Goal: Check status: Check status

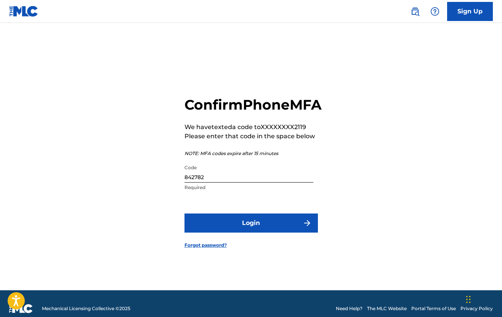
click at [260, 232] on button "Login" at bounding box center [251, 222] width 133 height 19
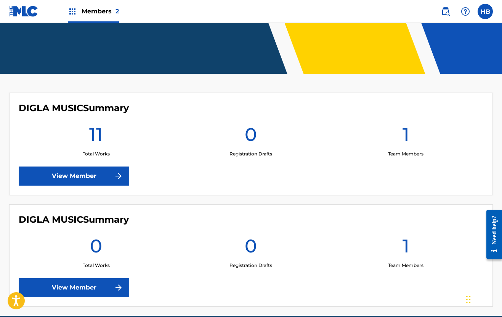
scroll to position [164, 0]
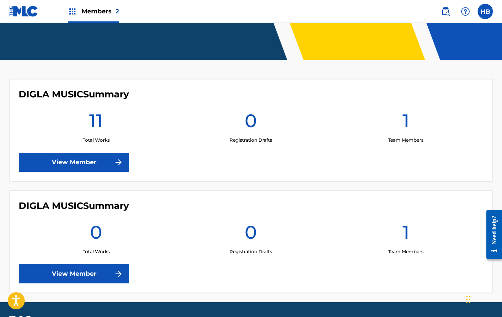
click at [79, 161] on link "View Member" at bounding box center [74, 162] width 111 height 19
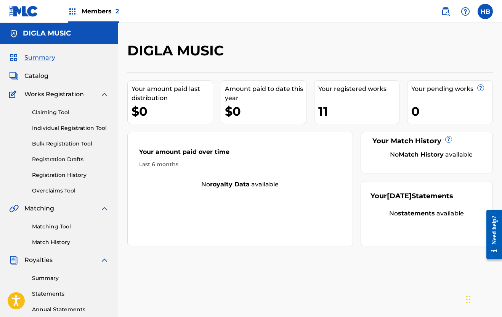
click at [335, 88] on div "Your registered works" at bounding box center [358, 88] width 81 height 9
click at [329, 108] on div "11" at bounding box center [358, 111] width 81 height 17
click at [45, 173] on link "Registration History" at bounding box center [70, 175] width 77 height 8
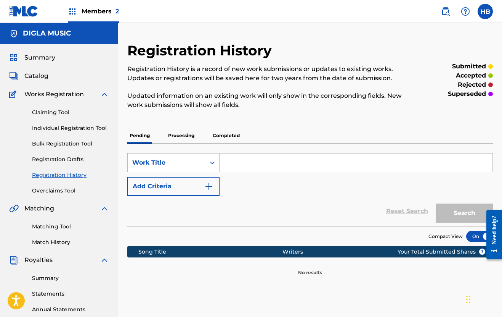
click at [180, 135] on p "Processing" at bounding box center [181, 135] width 31 height 16
click at [143, 137] on p "Pending" at bounding box center [139, 135] width 25 height 16
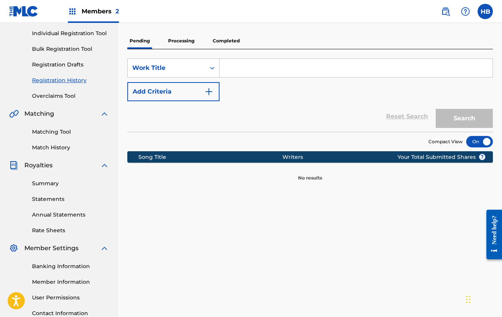
scroll to position [100, 0]
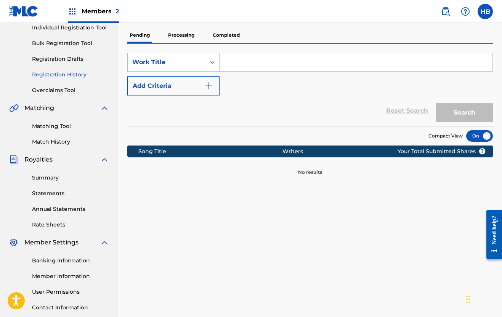
click at [175, 39] on p "Processing" at bounding box center [181, 35] width 31 height 16
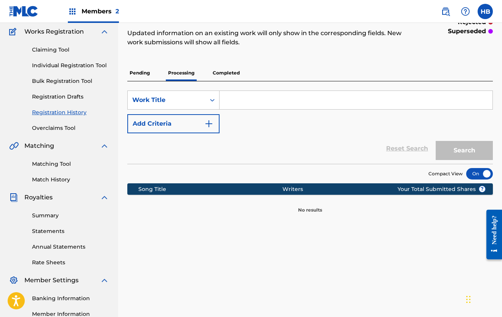
scroll to position [71, 0]
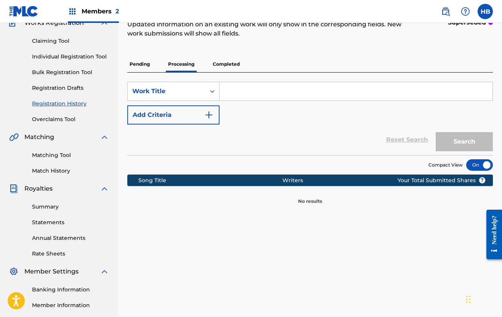
click at [226, 64] on p "Completed" at bounding box center [227, 64] width 32 height 16
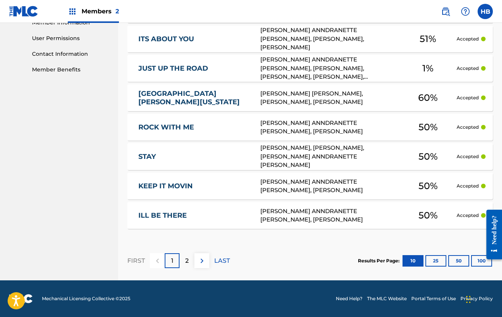
scroll to position [354, 0]
click at [189, 262] on p "2" at bounding box center [186, 260] width 3 height 9
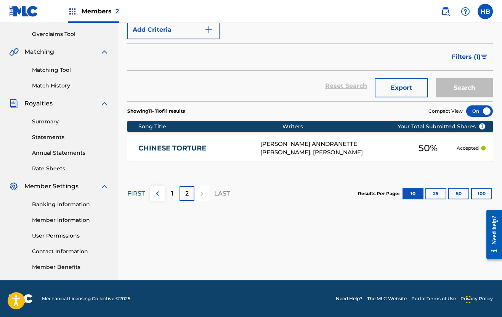
click at [174, 195] on div "1" at bounding box center [172, 193] width 15 height 15
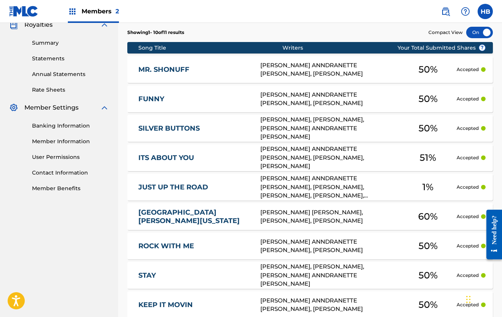
scroll to position [199, 0]
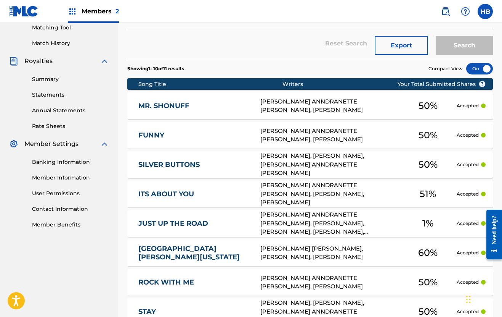
click at [43, 82] on link "Summary" at bounding box center [70, 79] width 77 height 8
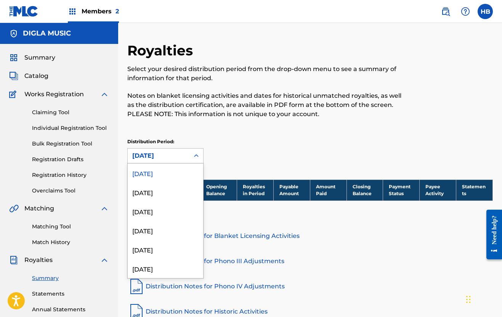
click at [175, 157] on div "[DATE]" at bounding box center [158, 155] width 53 height 9
click at [244, 135] on div "Royalties Select your desired distribution period from the drop-down menu to se…" at bounding box center [310, 110] width 366 height 137
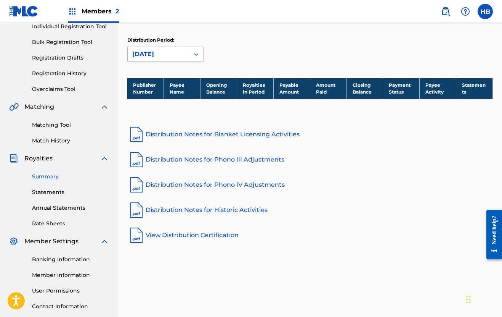
scroll to position [116, 0]
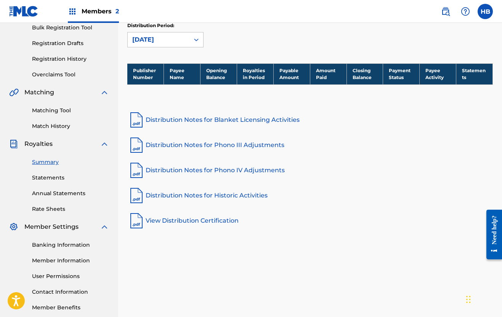
click at [40, 180] on link "Statements" at bounding box center [70, 178] width 77 height 8
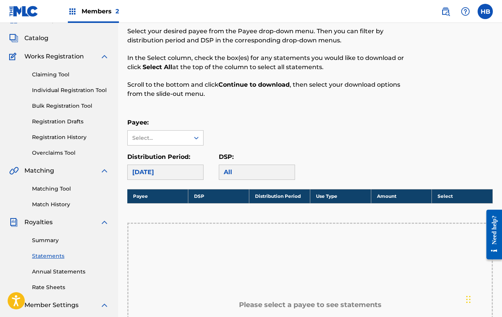
scroll to position [75, 0]
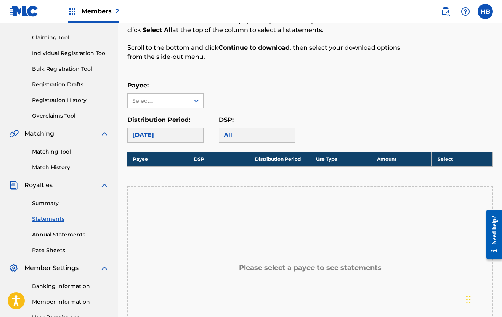
click at [183, 140] on div "[DATE]" at bounding box center [165, 134] width 76 height 15
click at [180, 134] on div "[DATE]" at bounding box center [165, 134] width 76 height 15
click at [171, 105] on div "Select..." at bounding box center [158, 101] width 52 height 8
click at [231, 103] on div "Payee: Select..." at bounding box center [310, 94] width 366 height 27
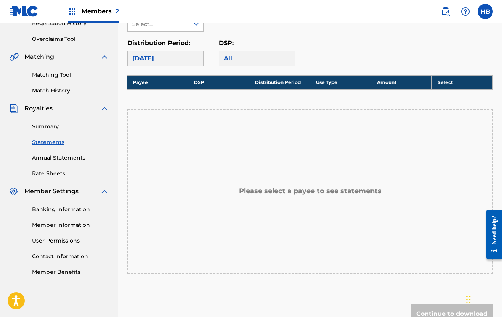
scroll to position [155, 0]
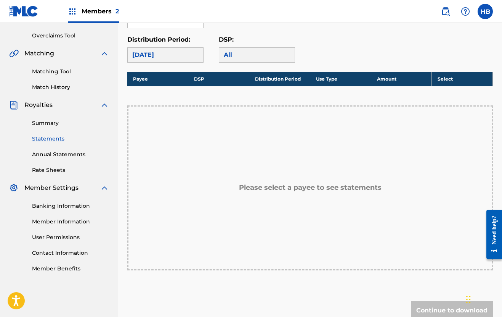
click at [48, 204] on link "Banking Information" at bounding box center [70, 206] width 77 height 8
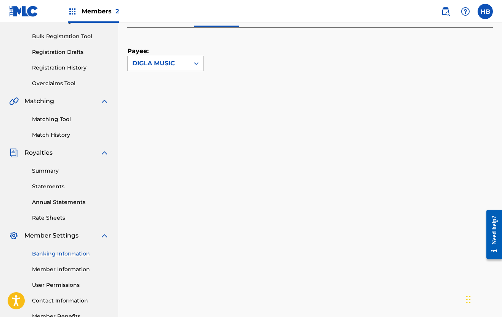
scroll to position [105, 0]
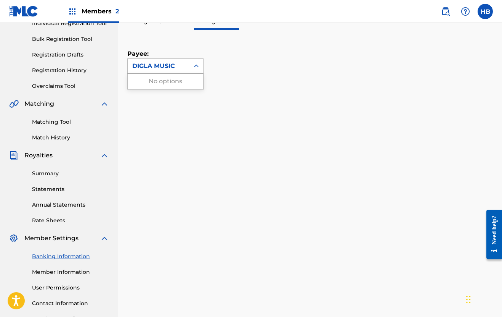
click at [154, 71] on div "DIGLA MUSIC" at bounding box center [159, 66] width 62 height 14
click at [216, 97] on div "Payee: DIGLA MUSIC" at bounding box center [310, 293] width 366 height 527
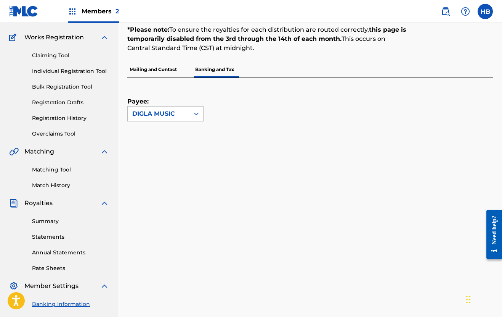
scroll to position [47, 0]
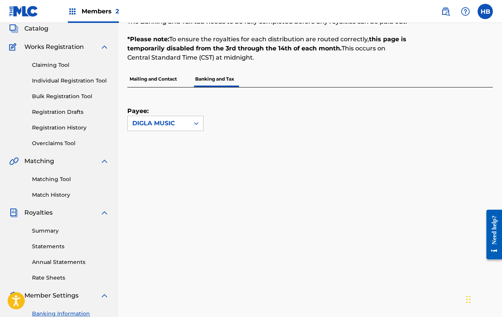
click at [152, 78] on p "Mailing and Contact" at bounding box center [153, 79] width 52 height 16
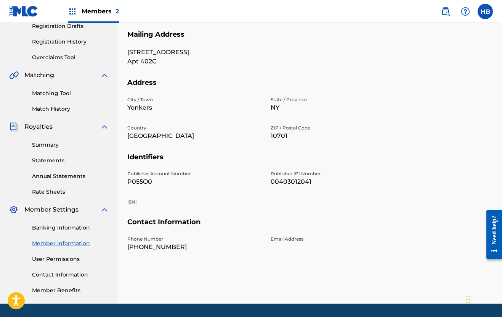
scroll to position [135, 0]
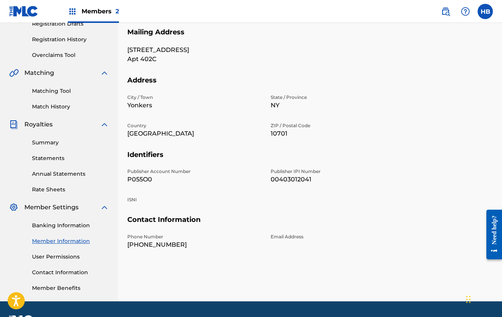
click at [38, 225] on link "Banking Information" at bounding box center [70, 225] width 77 height 8
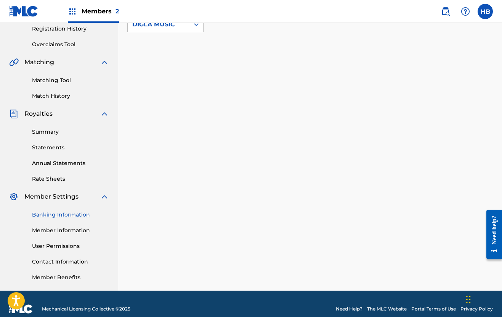
scroll to position [146, 0]
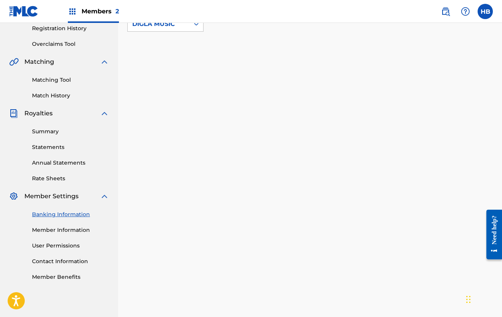
click at [38, 244] on link "User Permissions" at bounding box center [70, 245] width 77 height 8
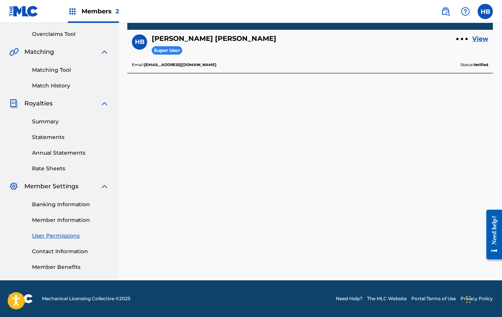
scroll to position [156, 0]
click at [41, 252] on link "Contact Information" at bounding box center [70, 251] width 77 height 8
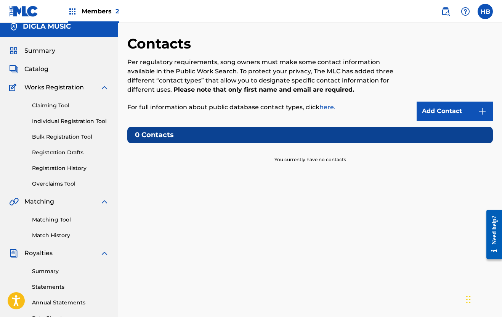
scroll to position [14, 0]
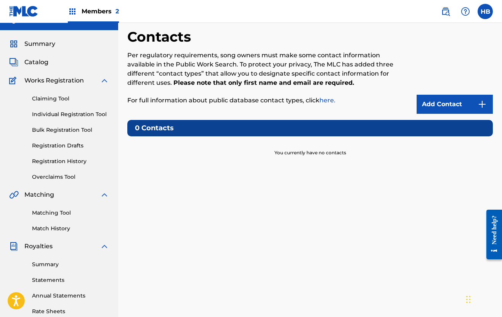
click at [434, 103] on link "Add Contact" at bounding box center [455, 104] width 76 height 19
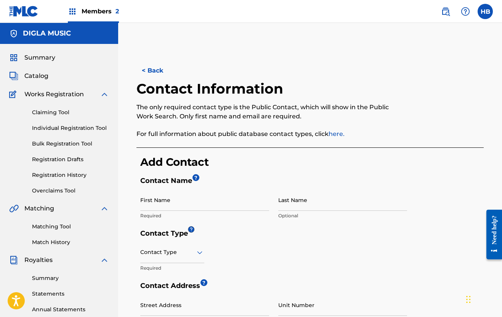
scroll to position [6, 0]
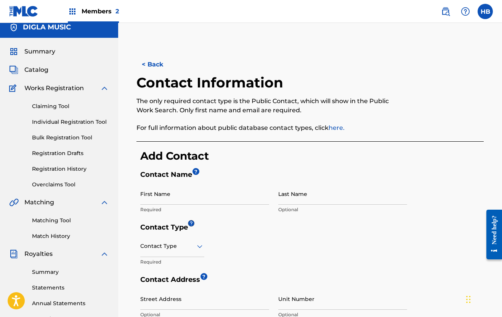
click at [150, 63] on button "< Back" at bounding box center [160, 64] width 46 height 19
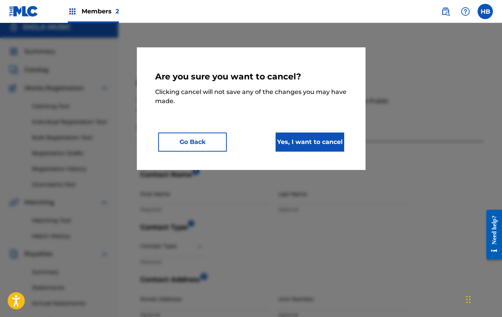
click at [285, 142] on button "Yes, I want to cancel" at bounding box center [310, 141] width 69 height 19
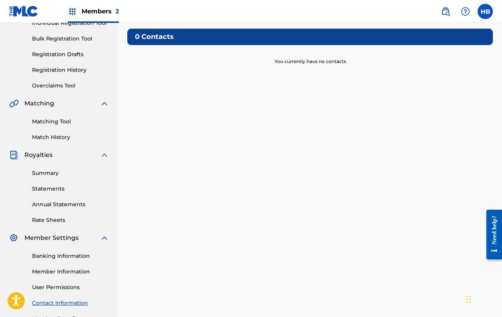
scroll to position [137, 0]
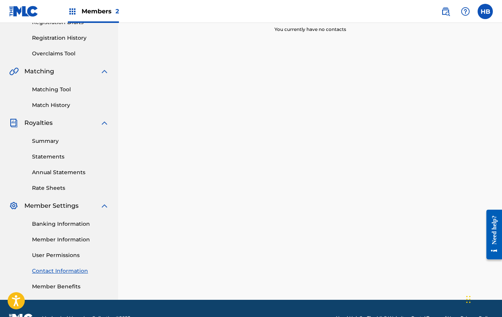
click at [40, 287] on link "Member Benefits" at bounding box center [70, 286] width 77 height 8
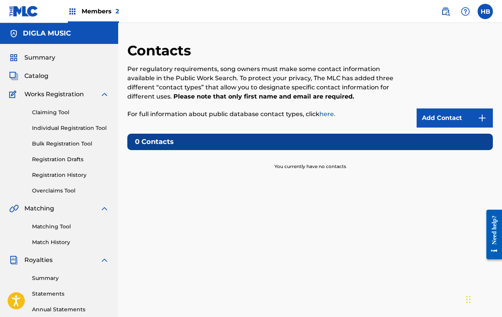
scroll to position [0, 0]
click at [47, 175] on link "Registration History" at bounding box center [70, 175] width 77 height 8
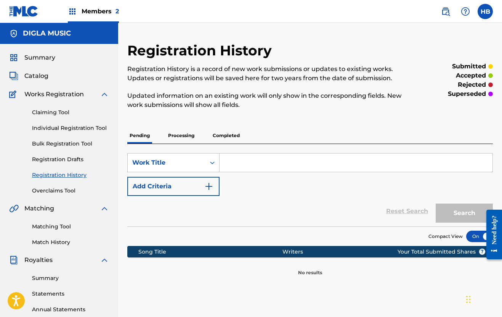
click at [175, 135] on p "Processing" at bounding box center [181, 135] width 31 height 16
click at [219, 134] on p "Completed" at bounding box center [227, 135] width 32 height 16
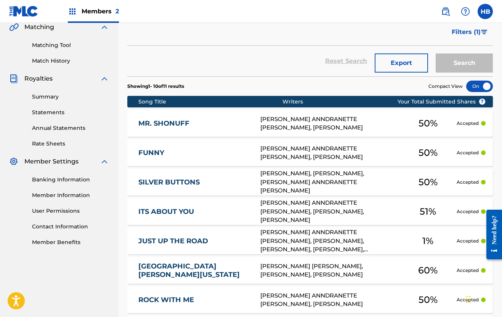
scroll to position [187, 0]
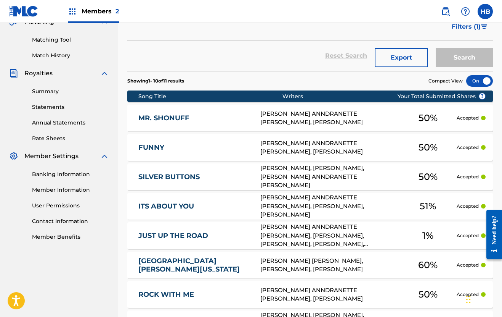
click at [277, 123] on div "[PERSON_NAME] ANNDRANETTE [PERSON_NAME], [PERSON_NAME]" at bounding box center [330, 117] width 139 height 17
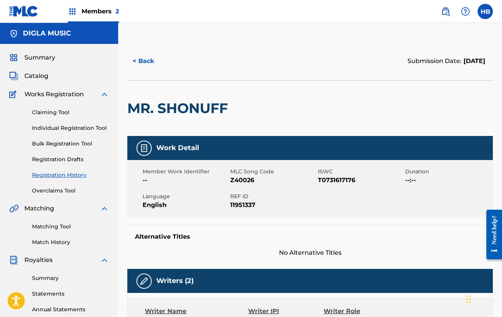
click at [39, 74] on span "Catalog" at bounding box center [36, 75] width 24 height 9
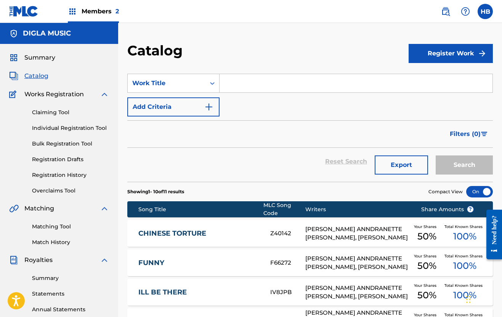
click at [35, 263] on span "Royalties" at bounding box center [38, 259] width 28 height 9
click at [41, 277] on link "Summary" at bounding box center [70, 278] width 77 height 8
